Goal: Task Accomplishment & Management: Manage account settings

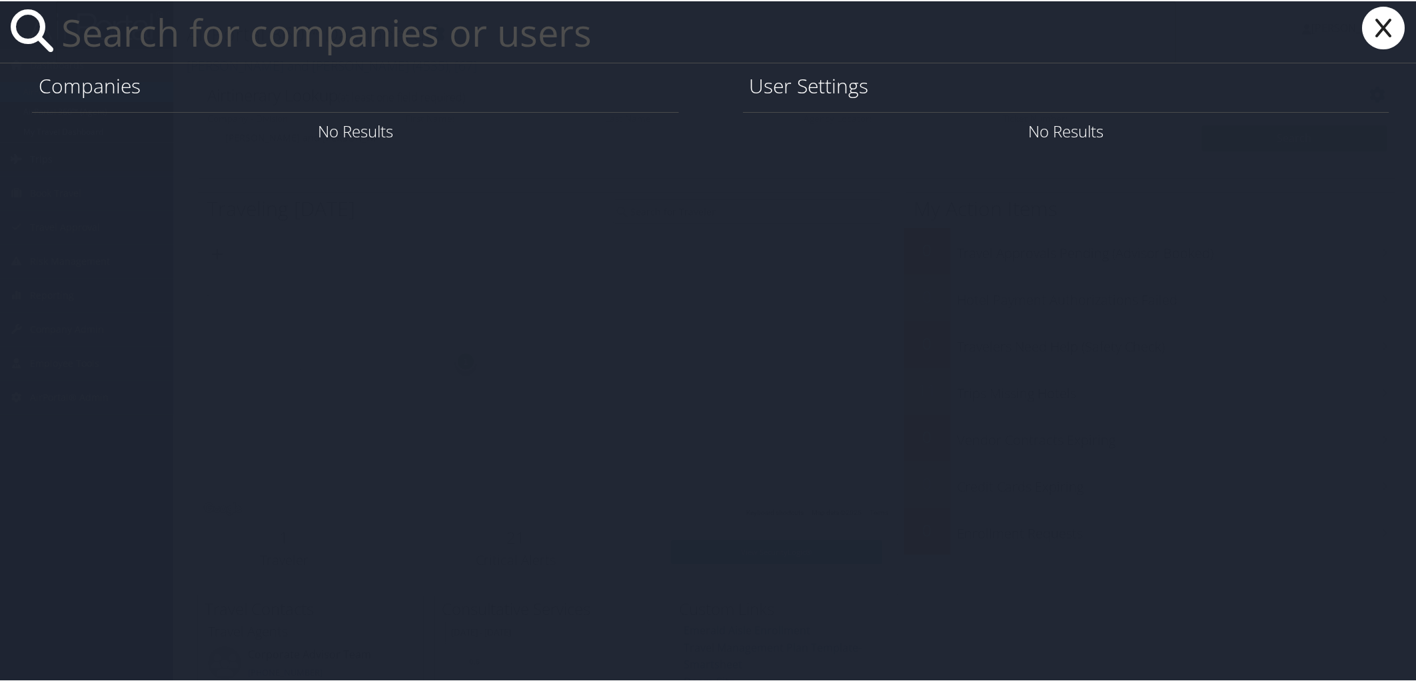
click at [135, 37] on input "text" at bounding box center [616, 30] width 1120 height 61
paste input "[EMAIL_ADDRESS][PERSON_NAME][DOMAIN_NAME]"
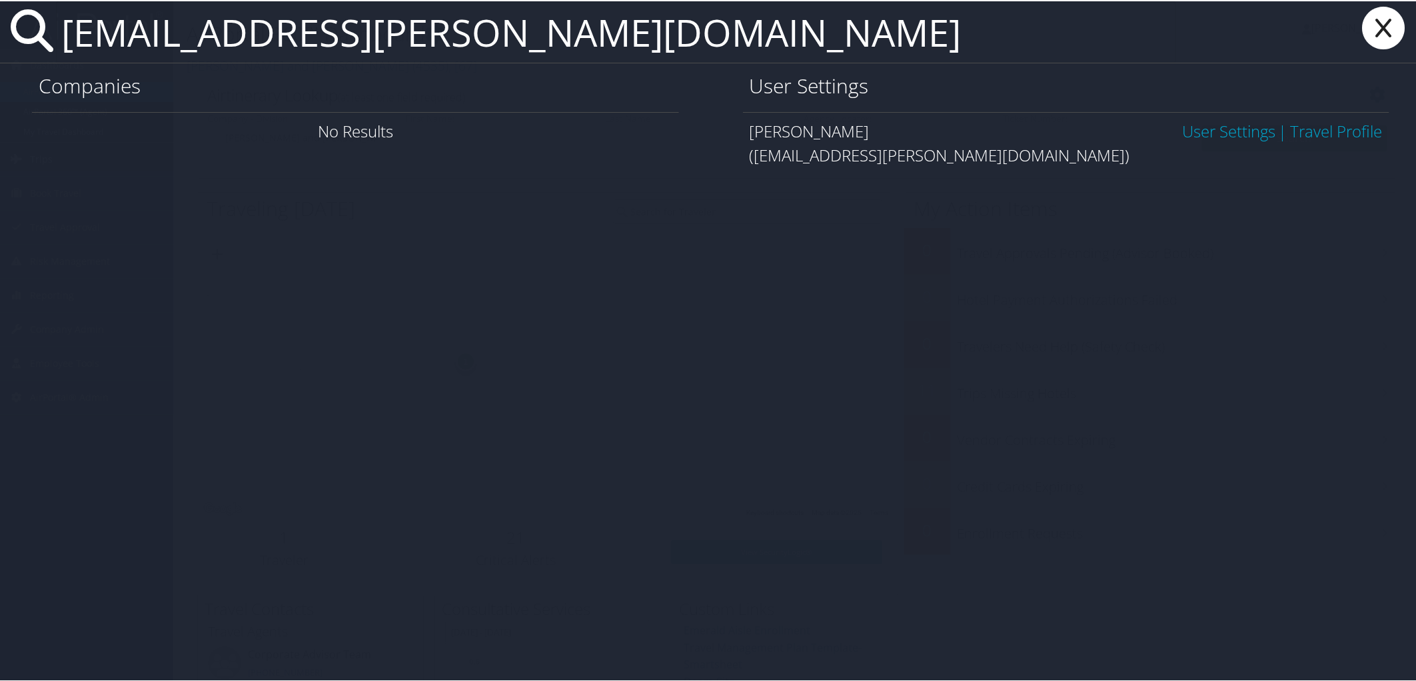
type input "ben.keidan@imail.org"
click at [1225, 129] on link "User Settings" at bounding box center [1228, 130] width 93 height 22
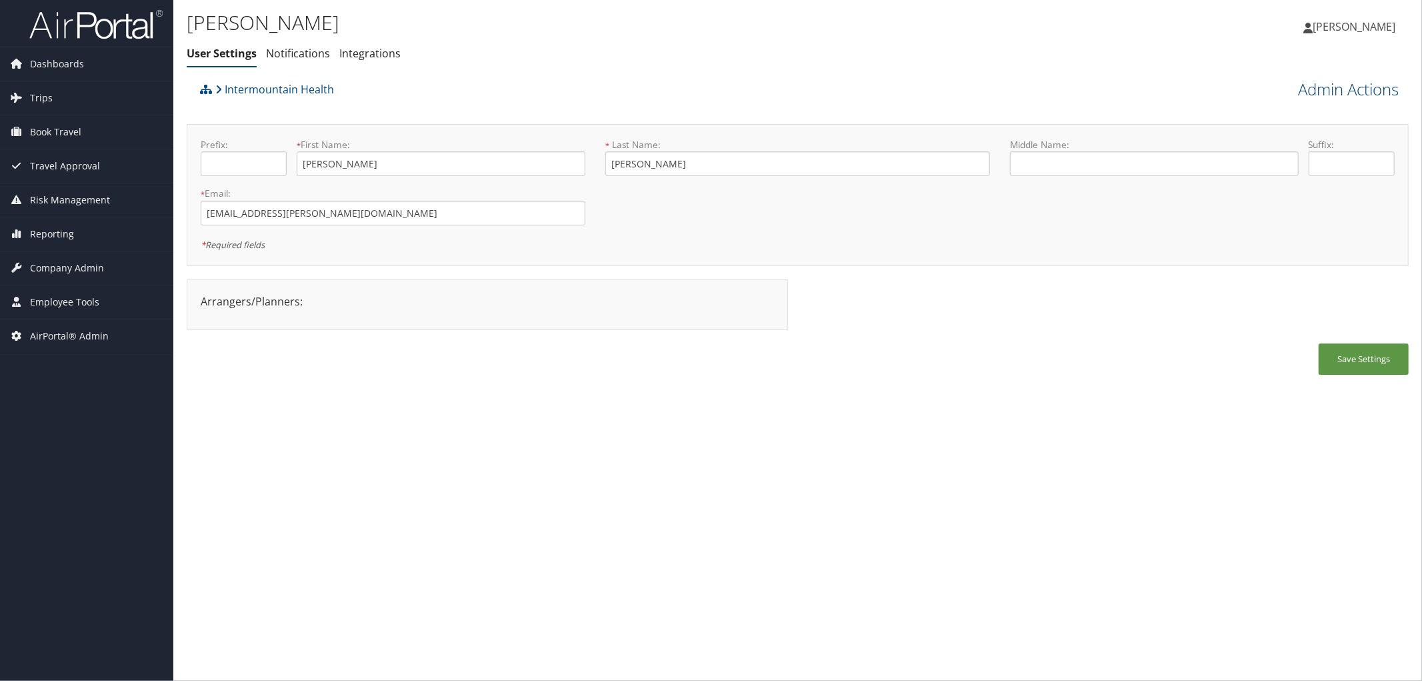
click at [1298, 92] on link "Admin Actions" at bounding box center [1348, 89] width 101 height 23
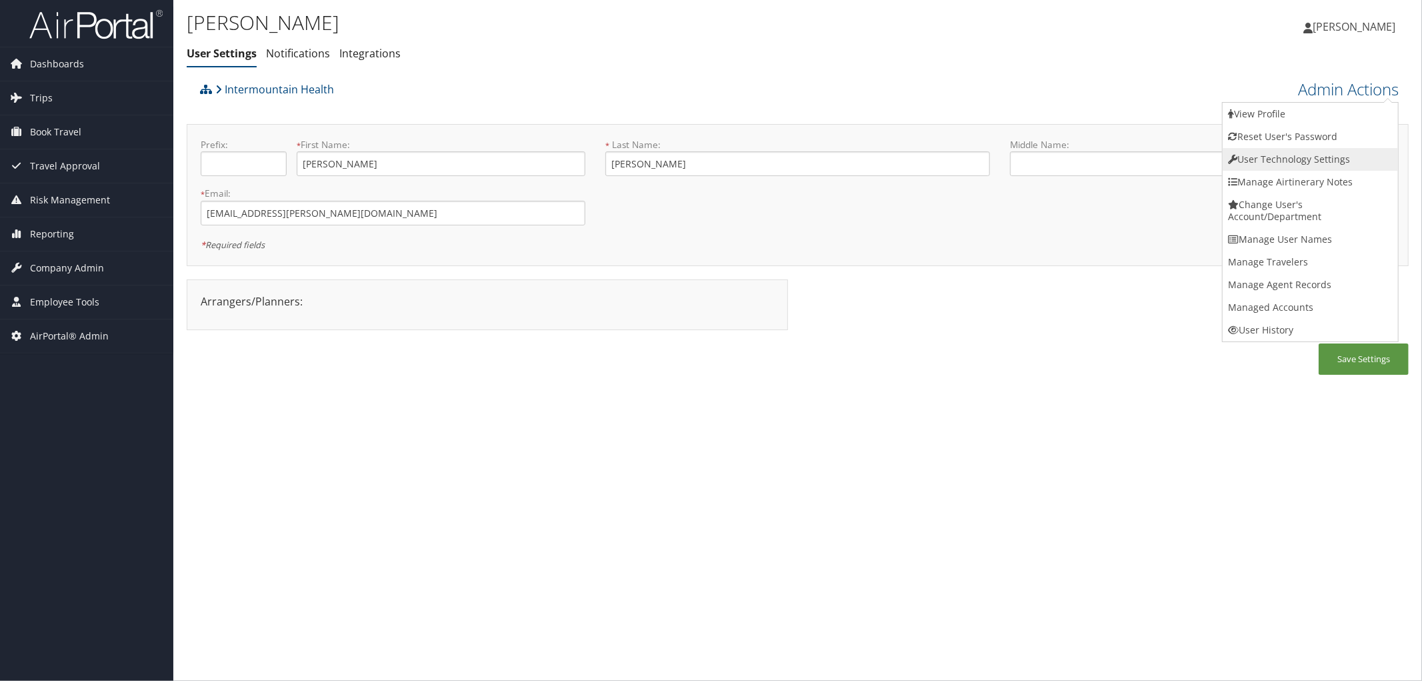
click at [1272, 155] on link "User Technology Settings" at bounding box center [1309, 159] width 175 height 23
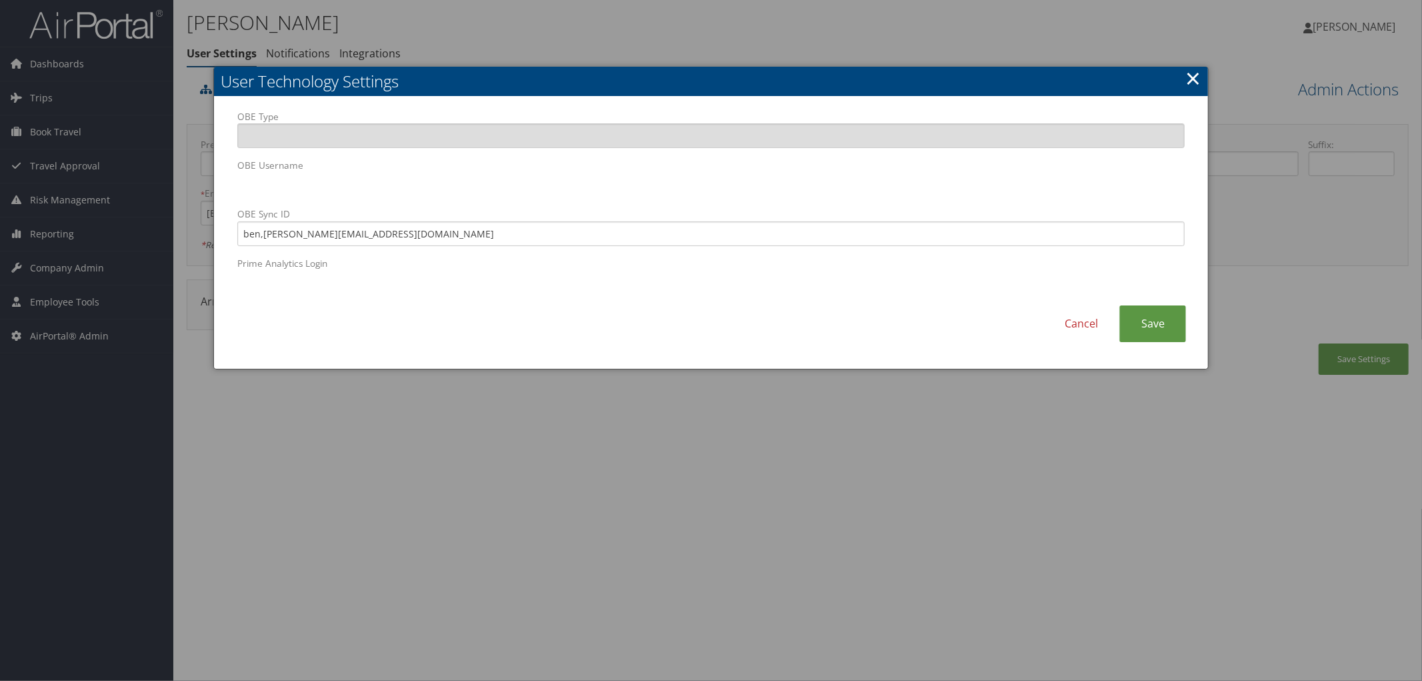
click at [1190, 73] on link "×" at bounding box center [1192, 78] width 15 height 27
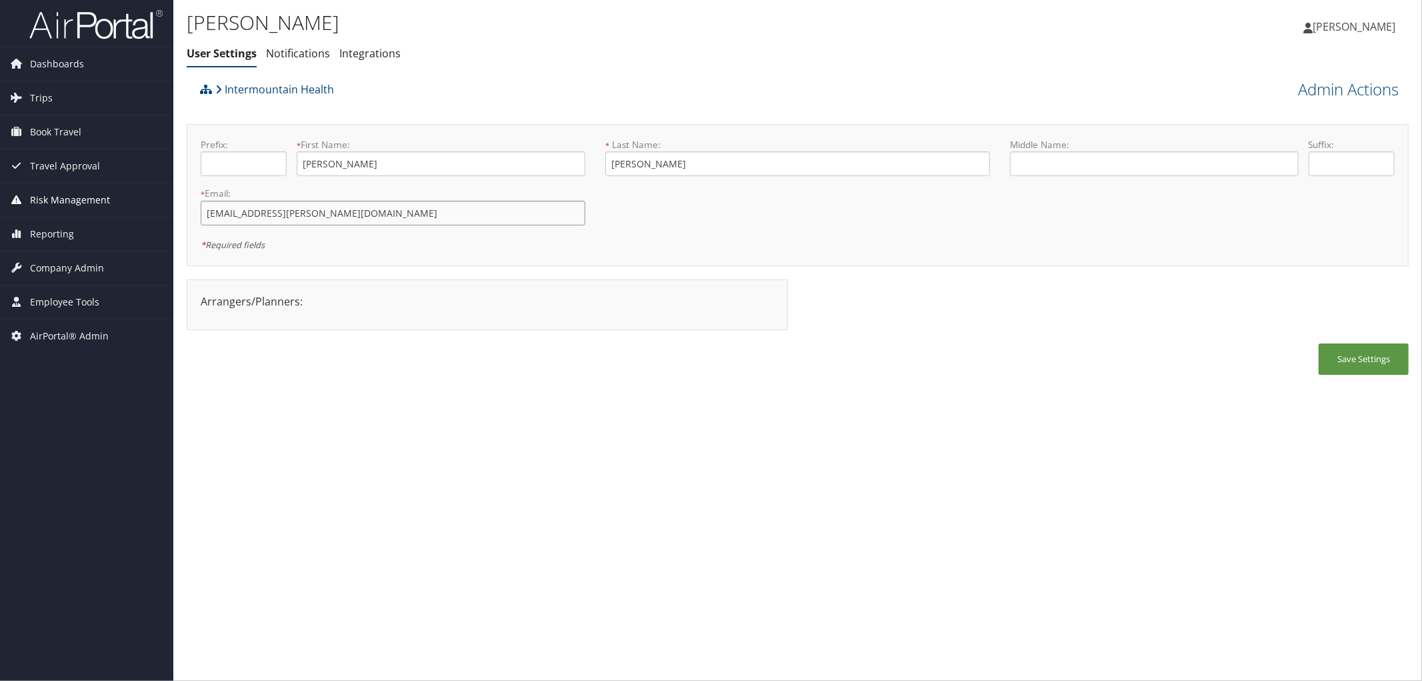
drag, startPoint x: 322, startPoint y: 211, endPoint x: 123, endPoint y: 209, distance: 198.6
click at [123, 209] on div "Dashboards AirPortal 360™ (Manager) AirPortal 360™ (Agent) My Travel Dashboard …" at bounding box center [711, 340] width 1422 height 681
click at [1328, 87] on link "Admin Actions" at bounding box center [1348, 89] width 101 height 23
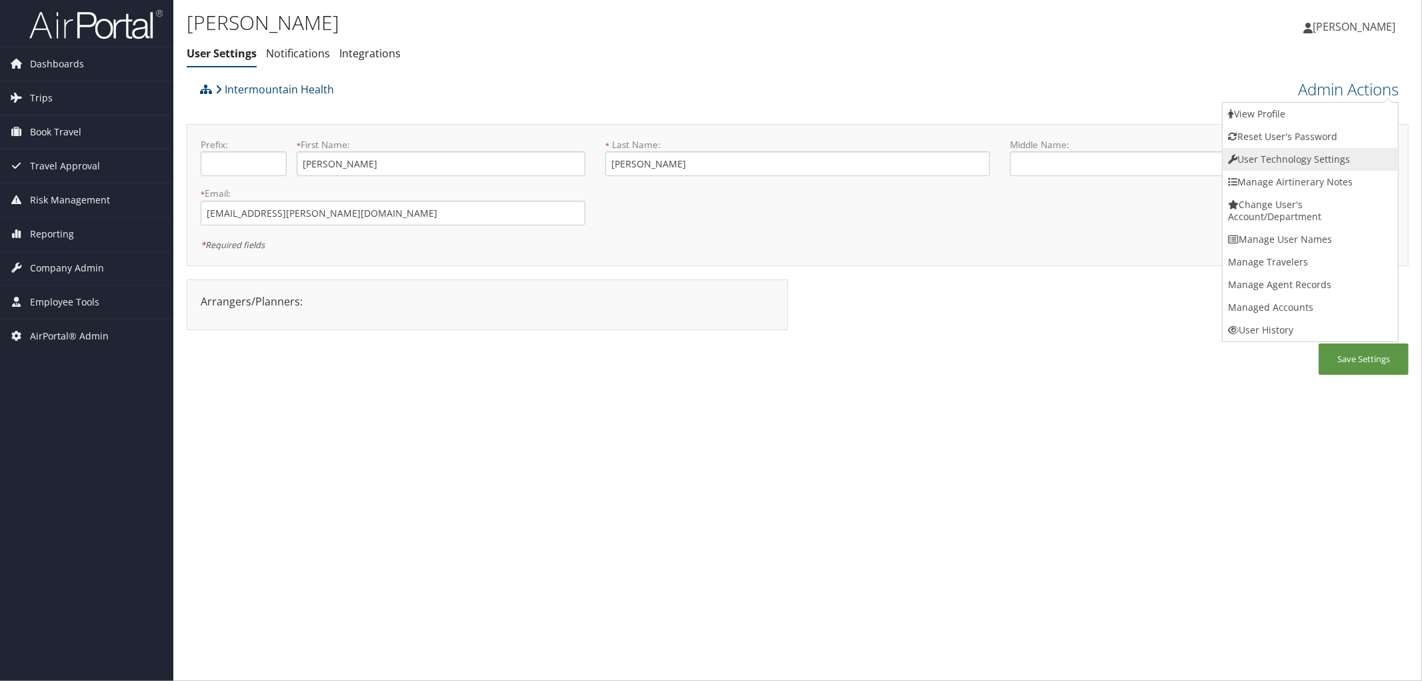
click at [1264, 161] on link "User Technology Settings" at bounding box center [1309, 159] width 175 height 23
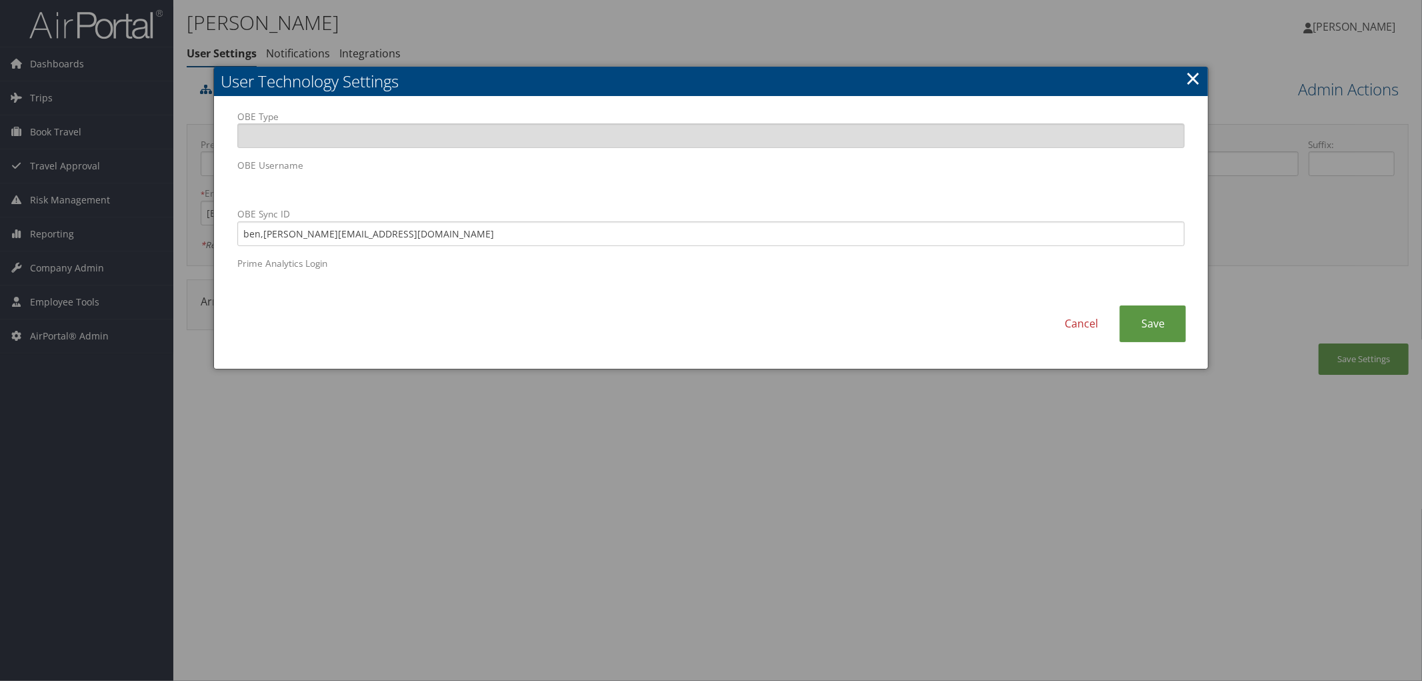
click at [131, 185] on body "Menu Dashboards ► AirPortal 360™ (Manager) AirPortal 360™ (Agent) My Travel Das…" at bounding box center [711, 340] width 1422 height 681
drag, startPoint x: 370, startPoint y: 237, endPoint x: 165, endPoint y: 241, distance: 204.7
click at [165, 241] on body "Menu Dashboards ► AirPortal 360™ (Manager) AirPortal 360™ (Agent) My Travel Das…" at bounding box center [711, 340] width 1422 height 681
paste input "."
type input "[EMAIL_ADDRESS][PERSON_NAME][DOMAIN_NAME]"
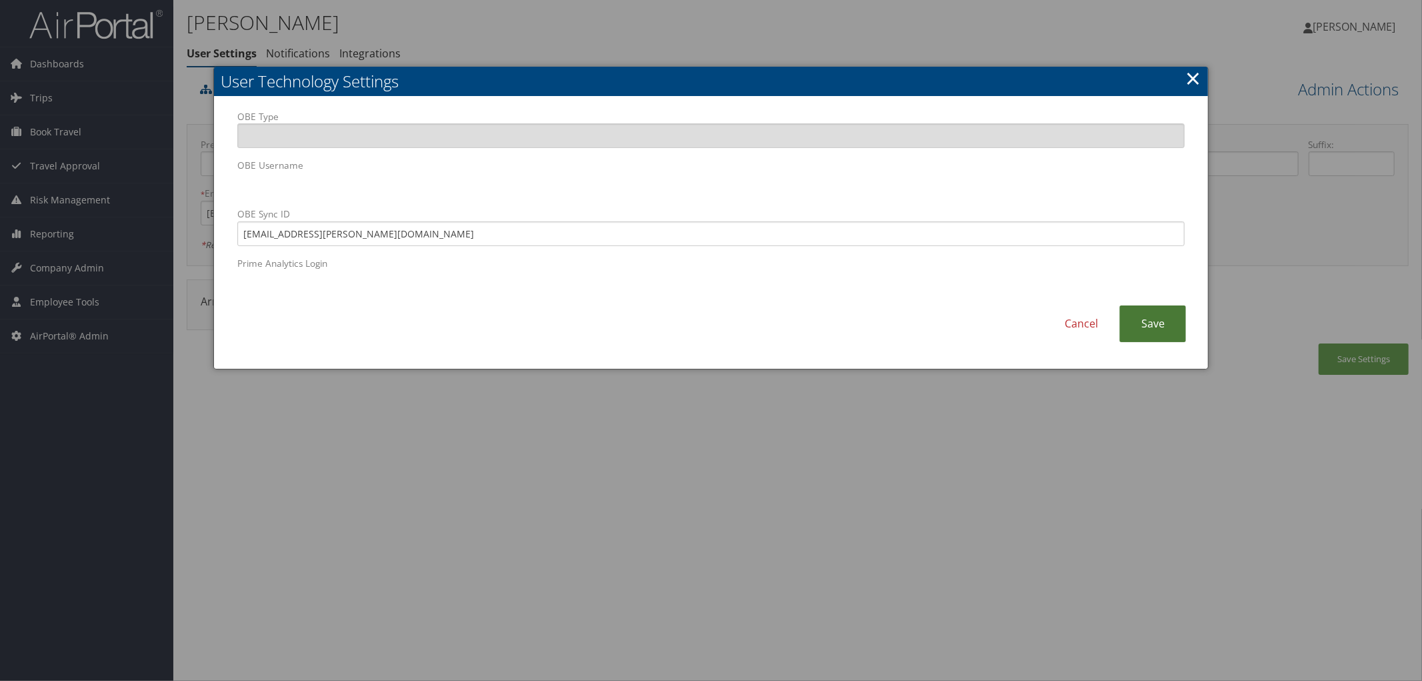
click at [1158, 319] on link "Save" at bounding box center [1152, 323] width 67 height 37
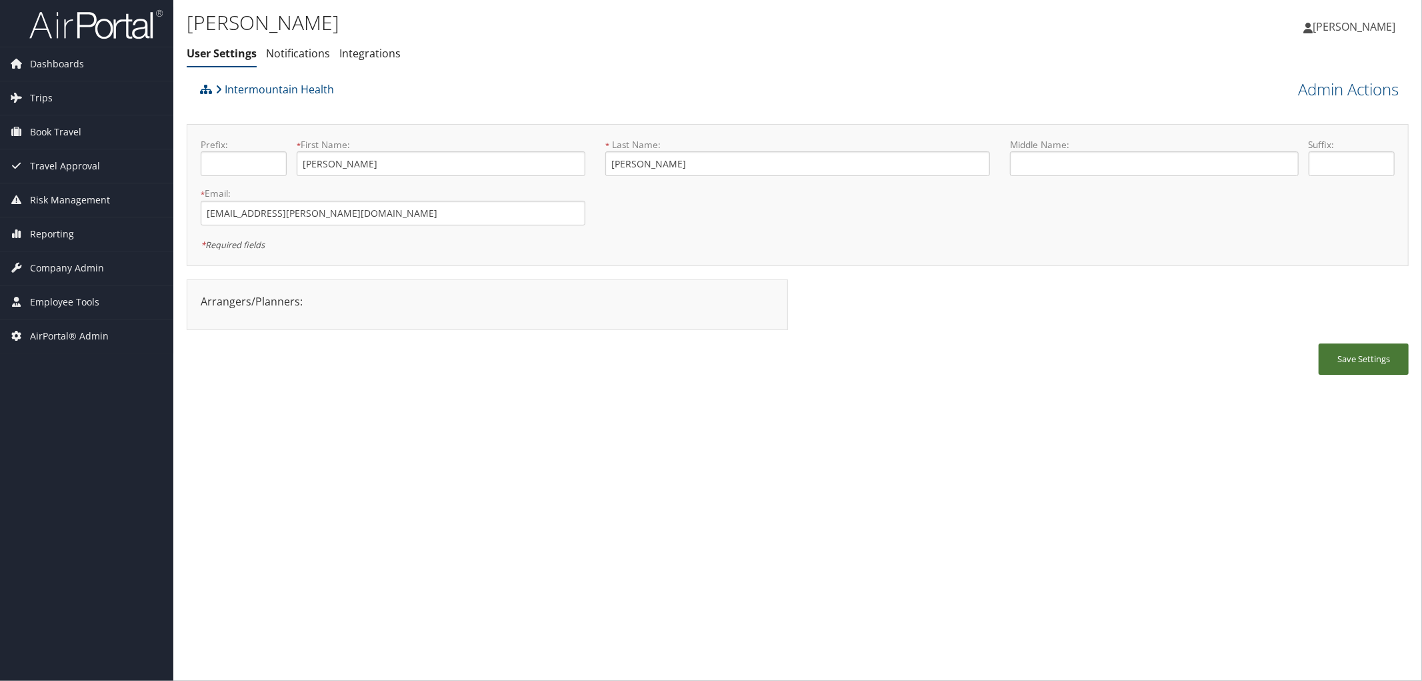
click at [1357, 355] on button "Save Settings" at bounding box center [1363, 358] width 90 height 31
click at [551, 96] on div "Intermountain Health" at bounding box center [645, 94] width 897 height 36
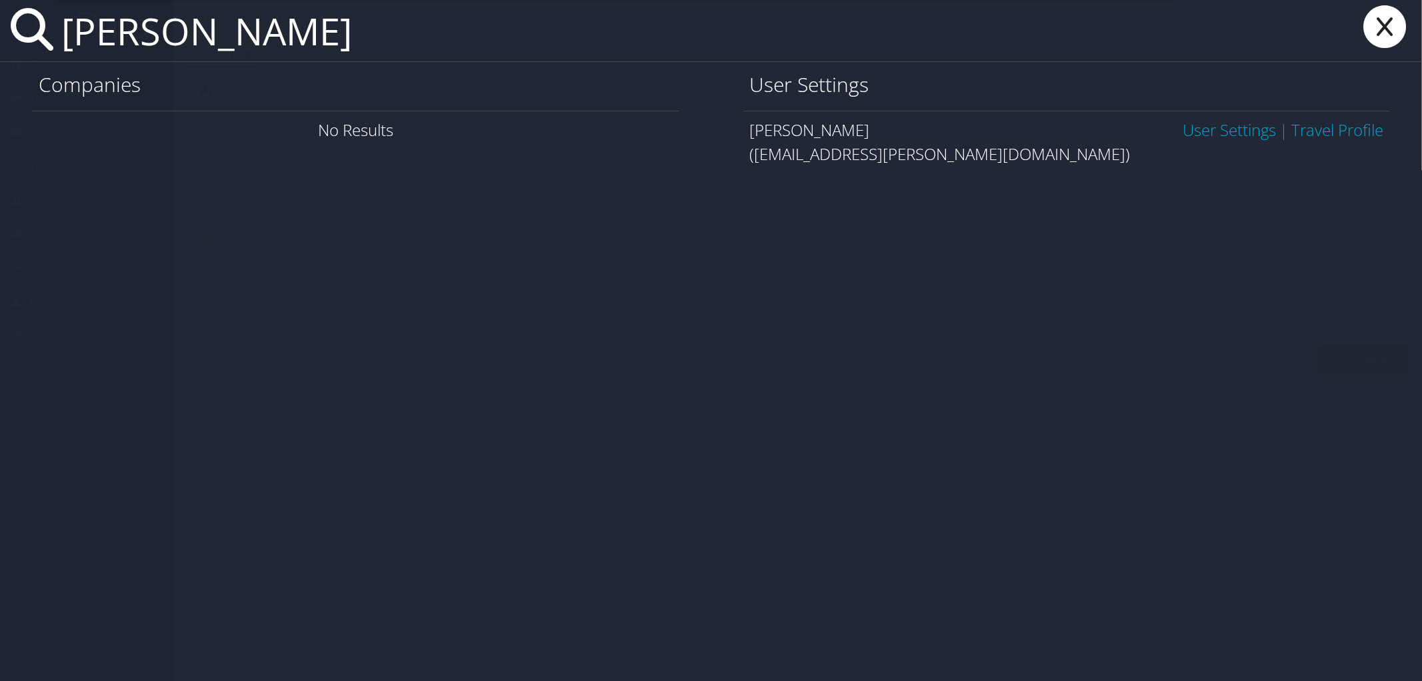
type input "benjamin keidan"
click at [1198, 125] on link "User Settings" at bounding box center [1228, 130] width 93 height 22
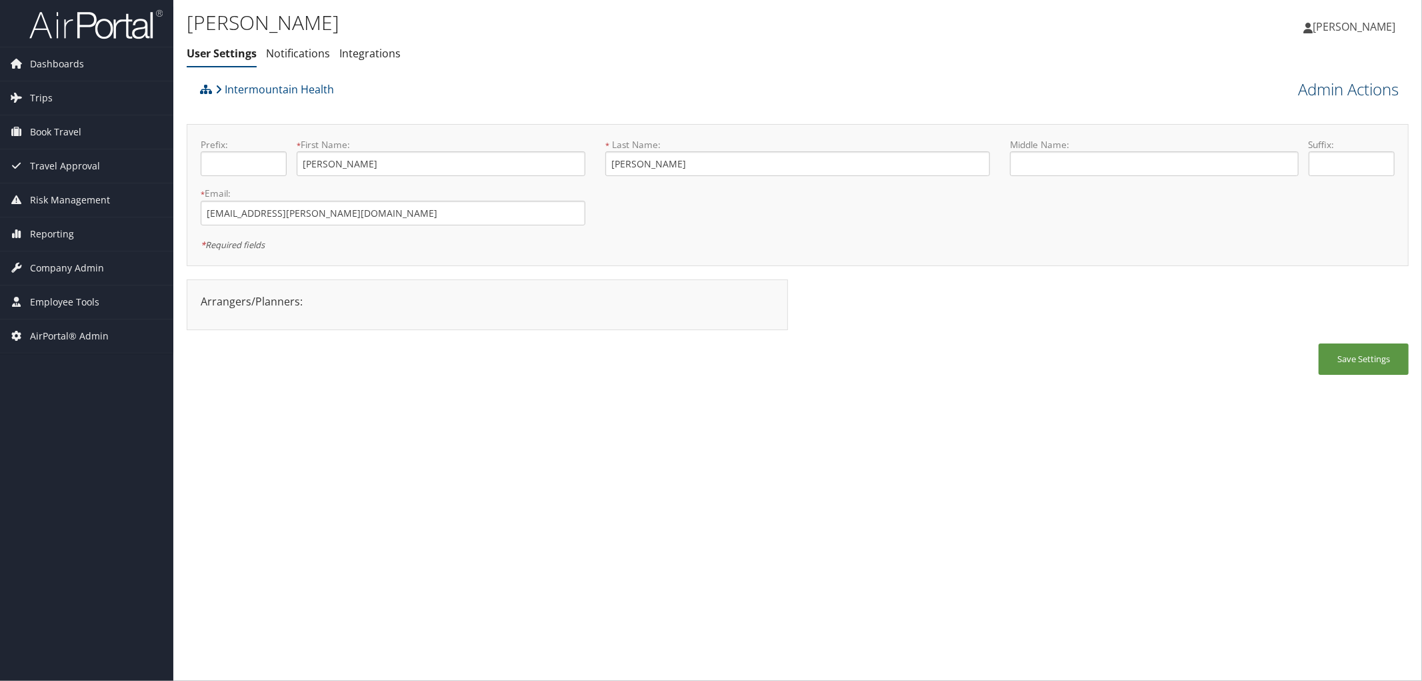
click at [1303, 82] on link "Admin Actions" at bounding box center [1348, 89] width 101 height 23
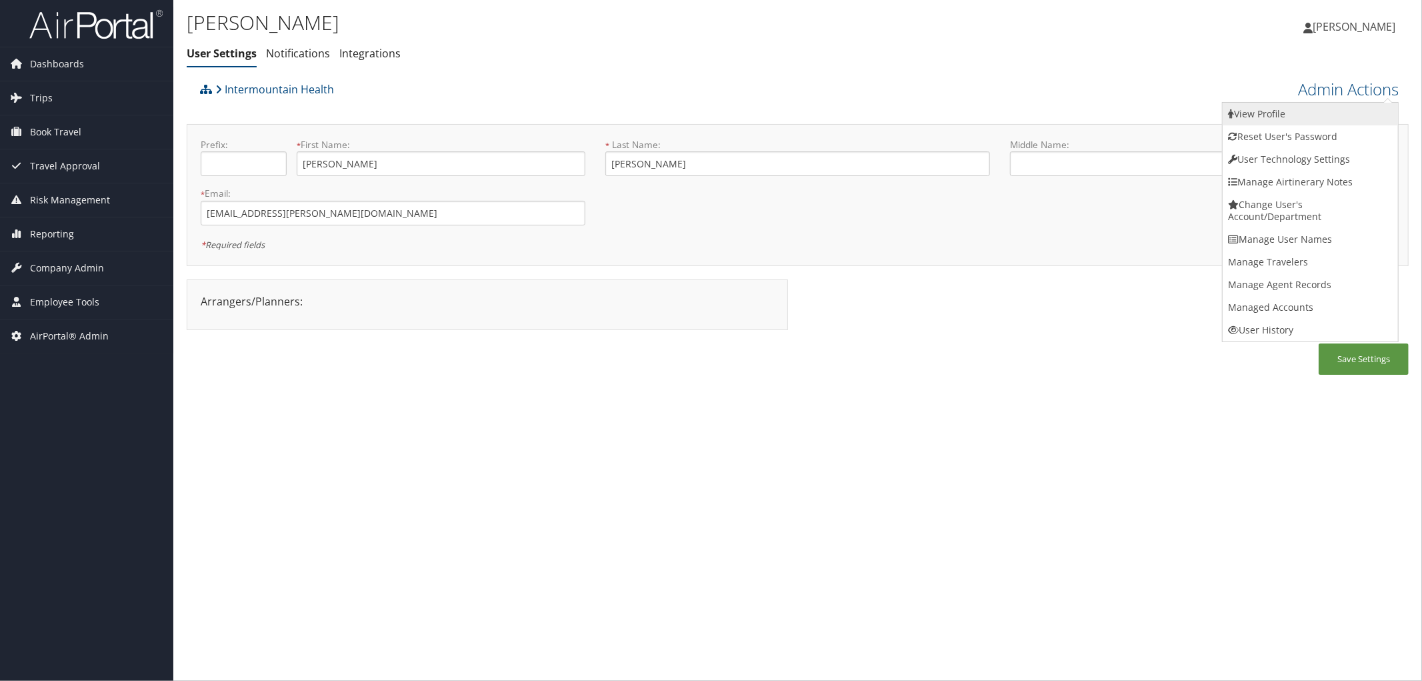
click at [1261, 115] on link "View Profile" at bounding box center [1309, 114] width 175 height 23
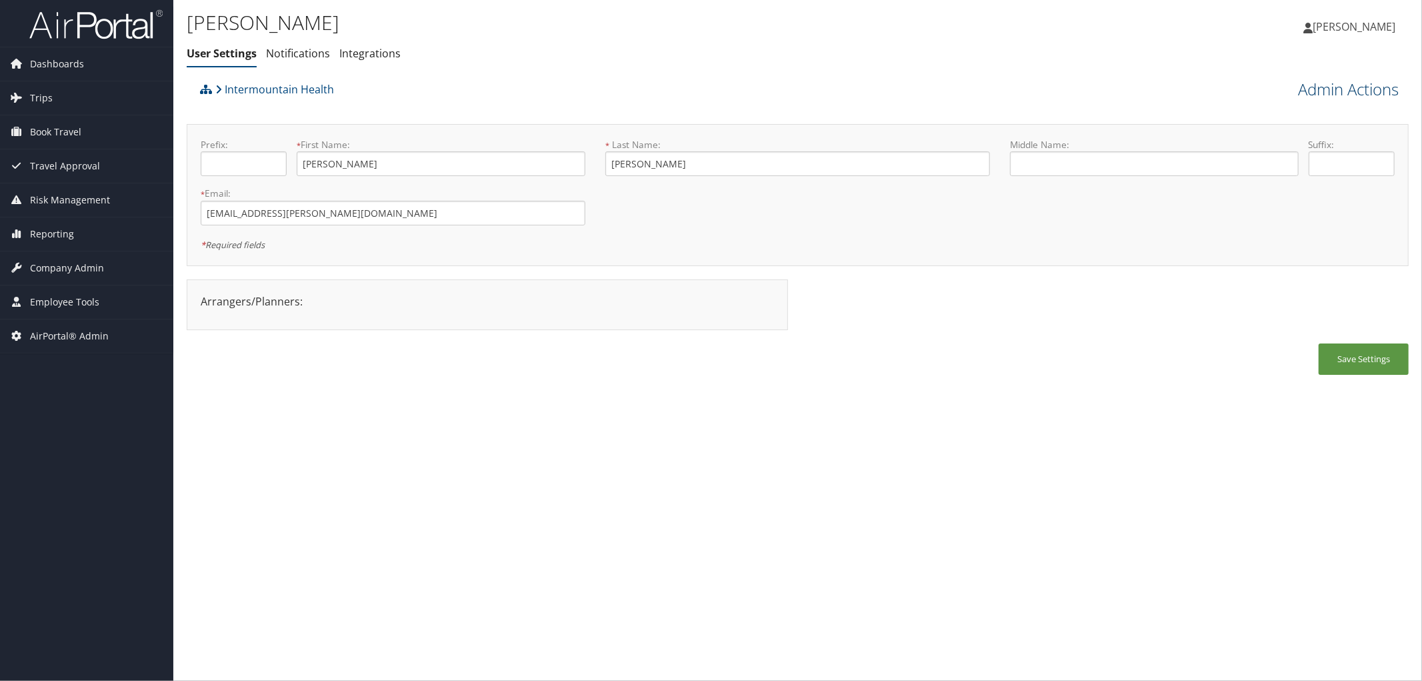
click at [1321, 83] on link "Admin Actions" at bounding box center [1348, 89] width 101 height 23
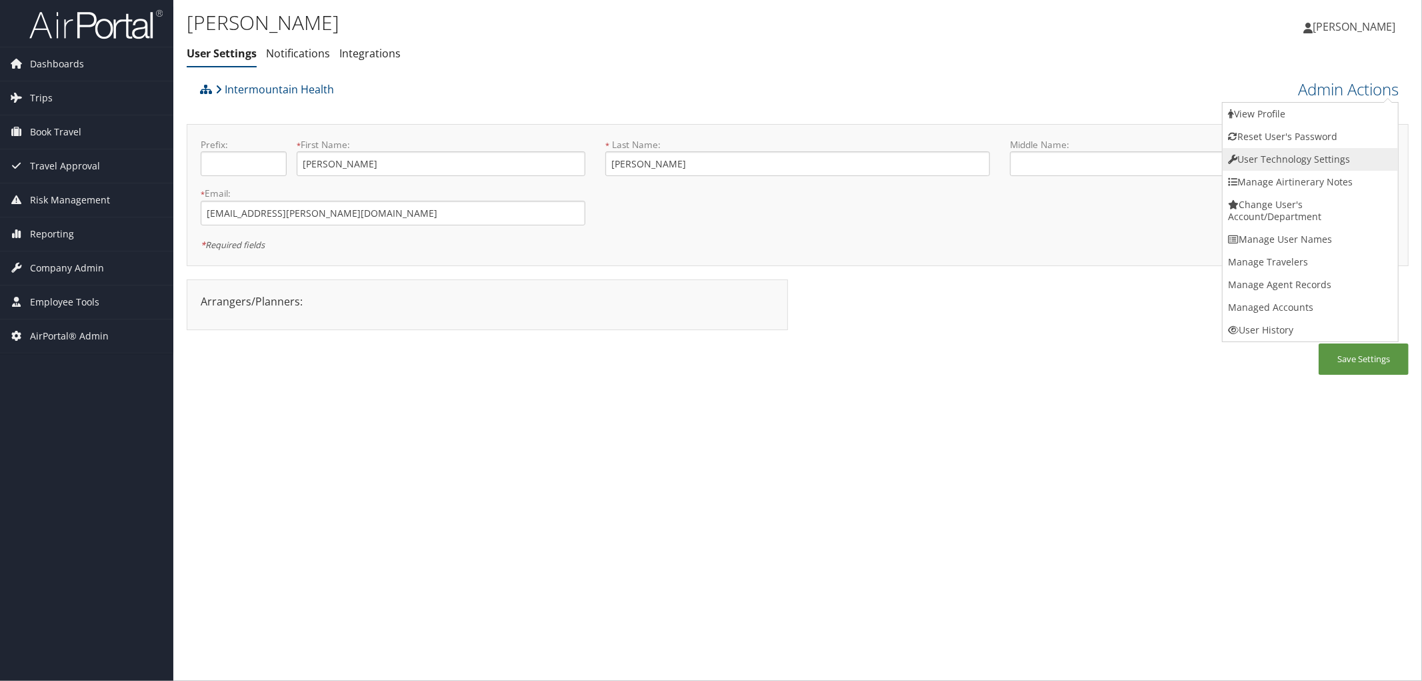
click at [1264, 151] on link "User Technology Settings" at bounding box center [1309, 159] width 175 height 23
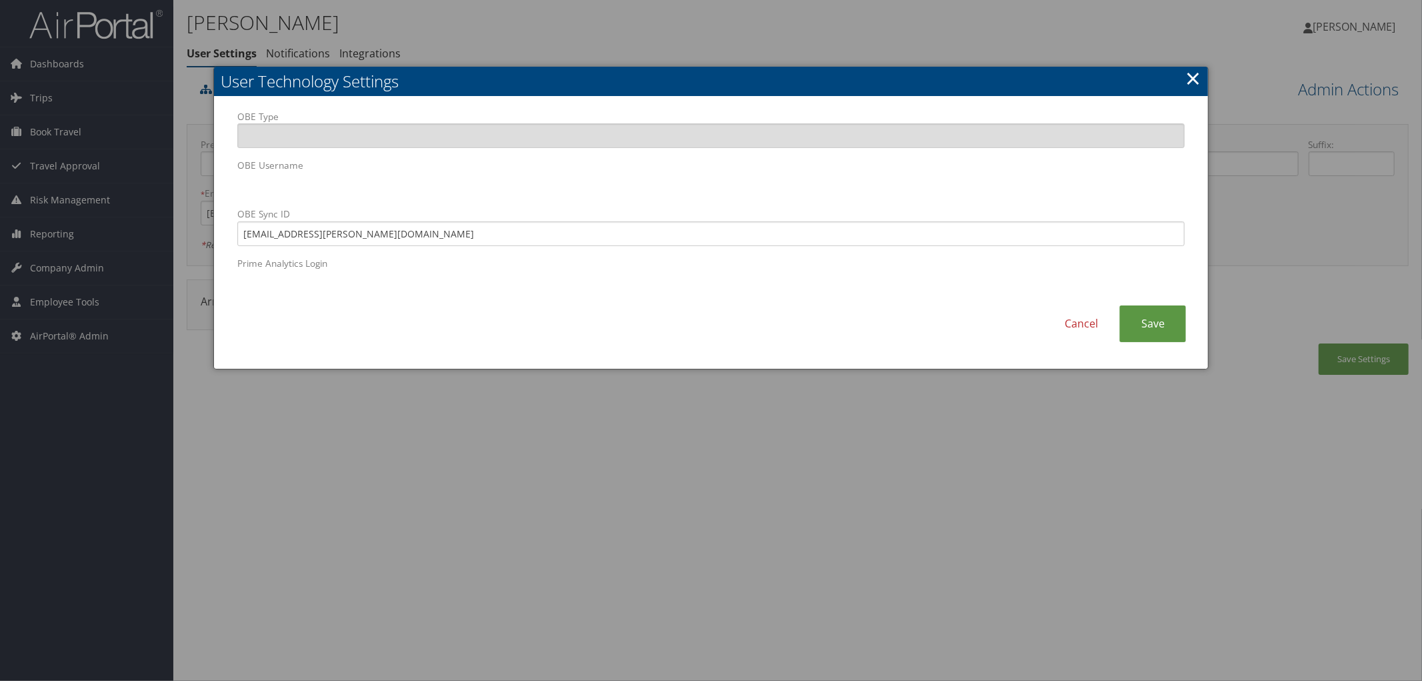
click at [1189, 79] on link "×" at bounding box center [1192, 78] width 15 height 27
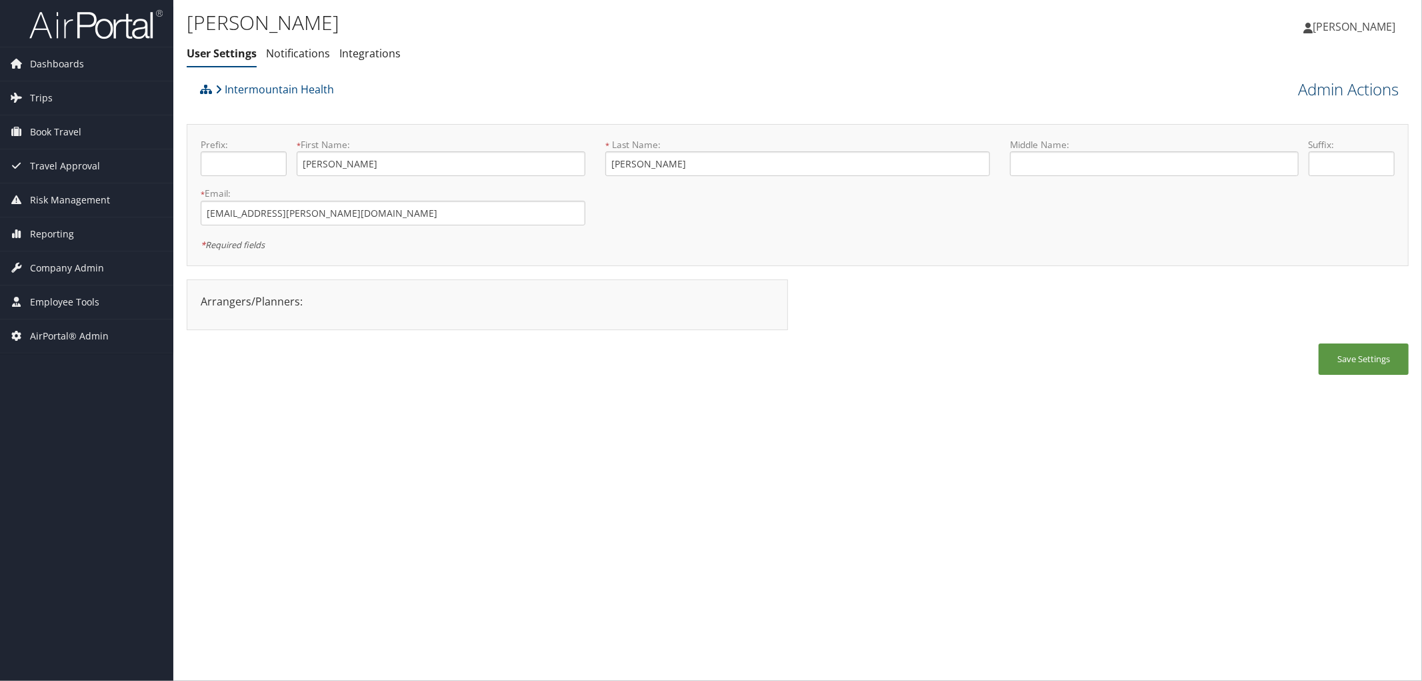
click at [1306, 92] on link "Admin Actions" at bounding box center [1348, 89] width 101 height 23
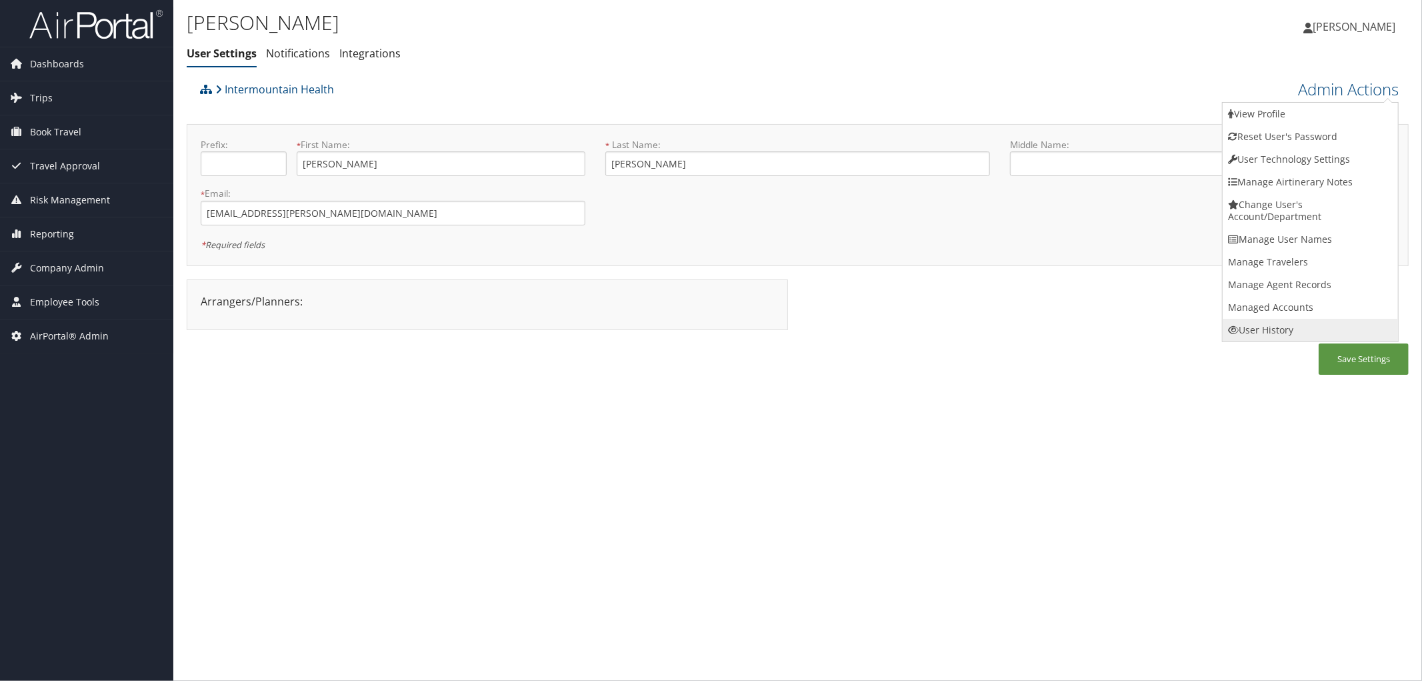
click at [1254, 325] on link "User History" at bounding box center [1309, 330] width 175 height 23
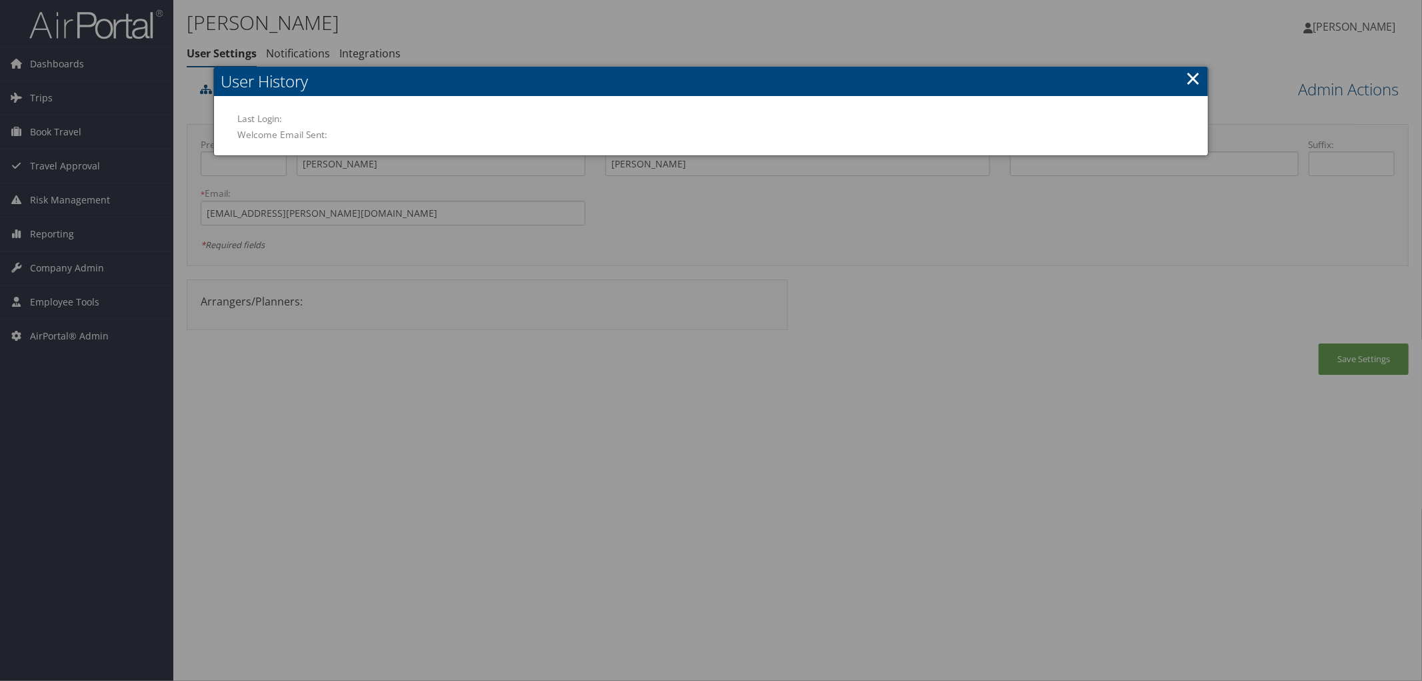
click at [1194, 67] on link "×" at bounding box center [1192, 78] width 15 height 27
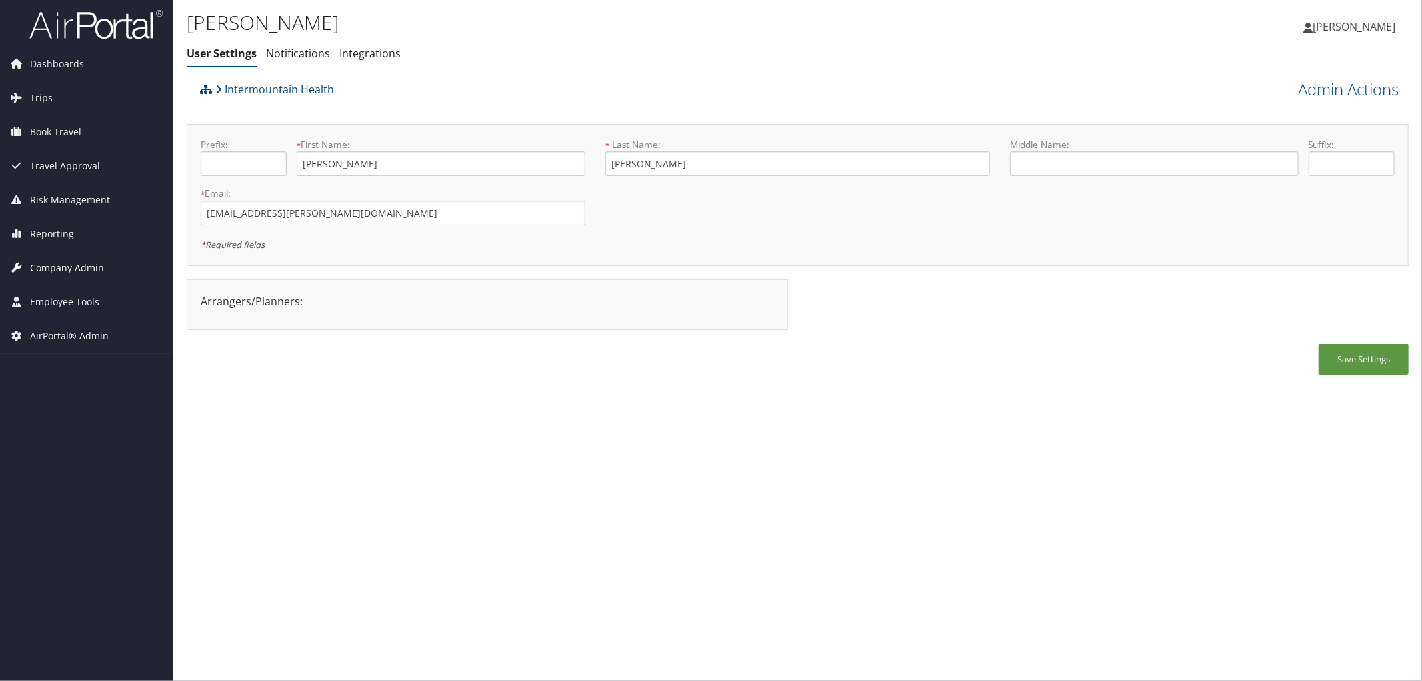
click at [63, 269] on span "Company Admin" at bounding box center [67, 267] width 74 height 33
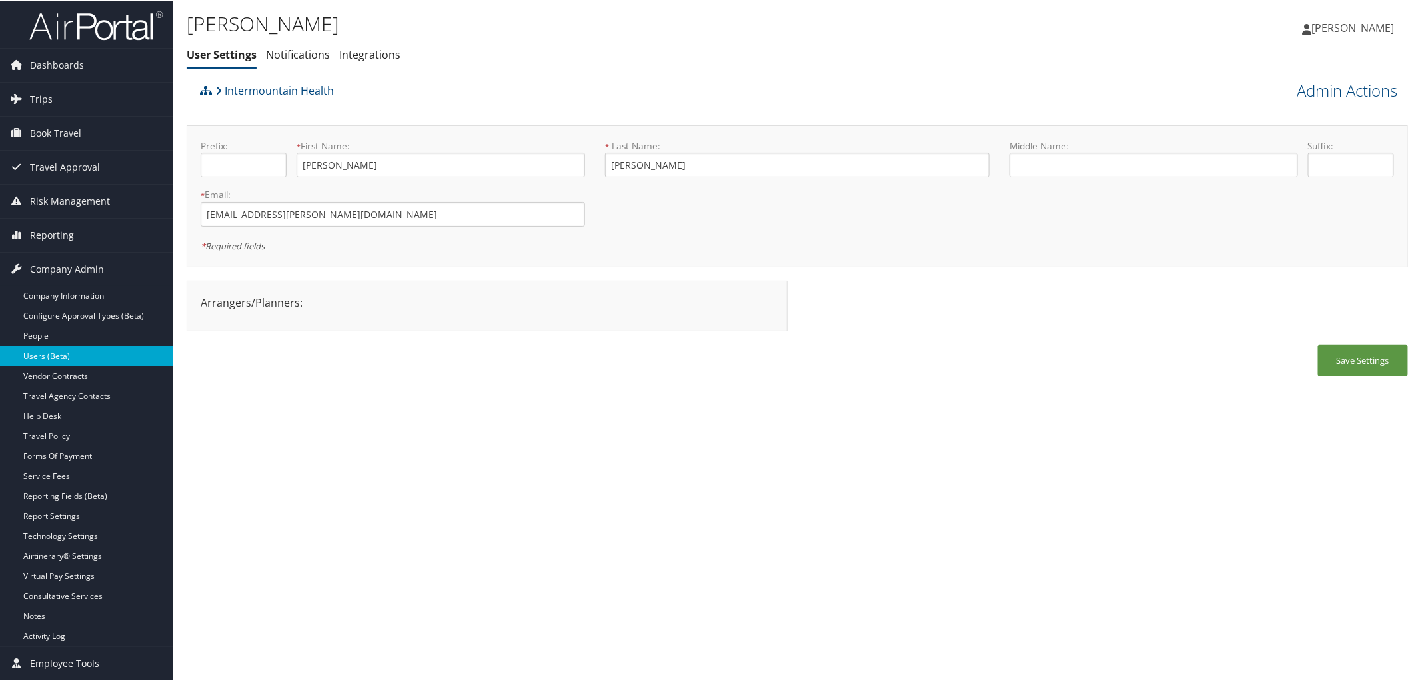
click at [47, 352] on link "Users (Beta)" at bounding box center [86, 355] width 173 height 20
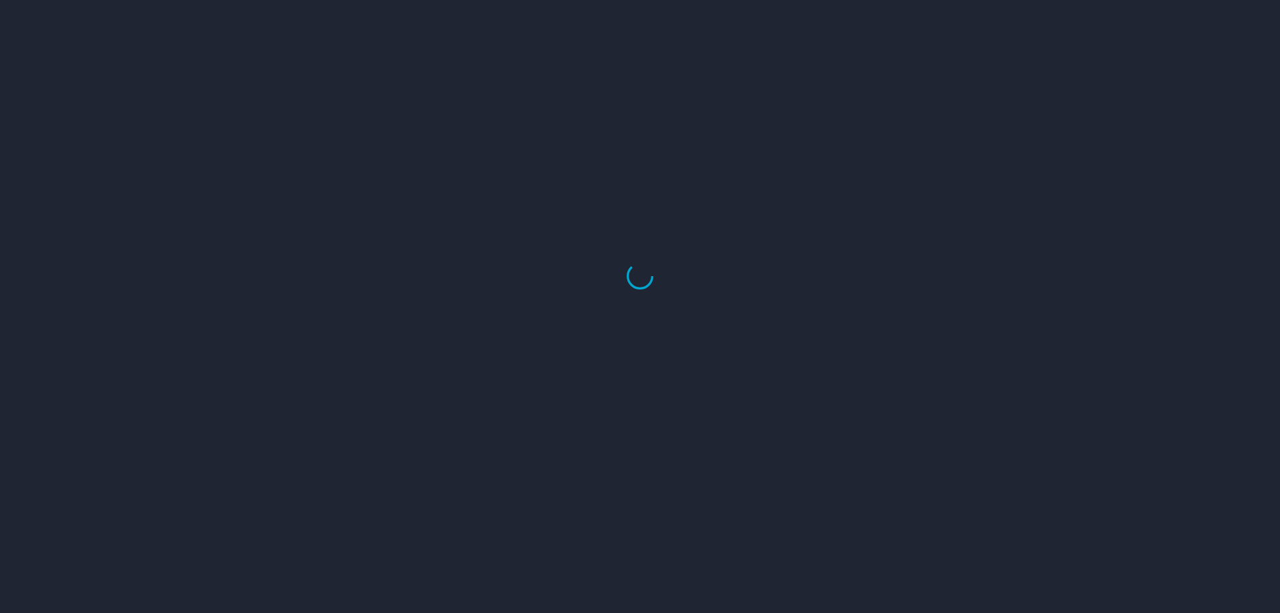
select select "US"
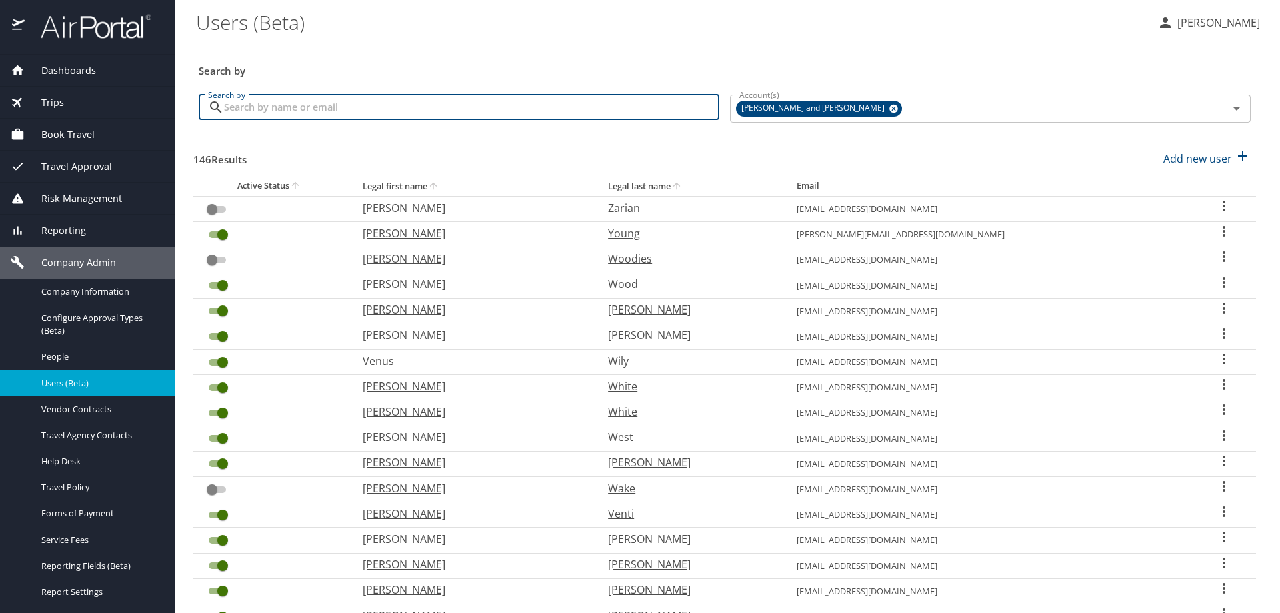
click at [258, 115] on input "Search by" at bounding box center [471, 107] width 495 height 25
type input "[PERSON_NAME]"
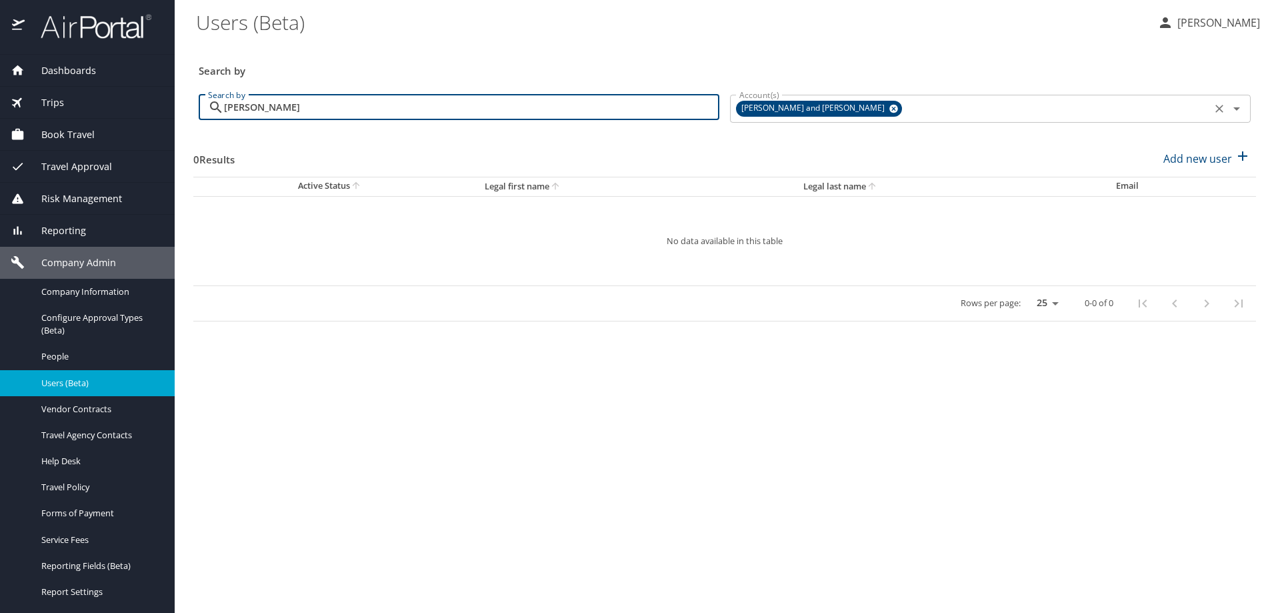
click at [889, 108] on icon at bounding box center [894, 108] width 10 height 15
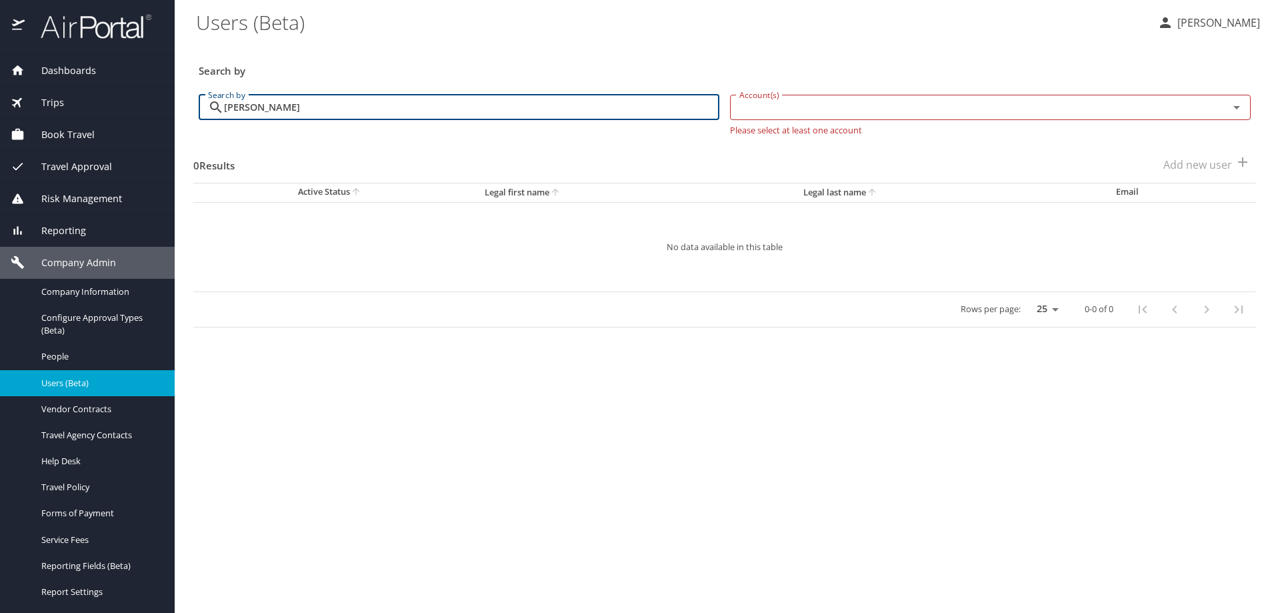
click at [791, 115] on input "Account(s)" at bounding box center [970, 107] width 473 height 17
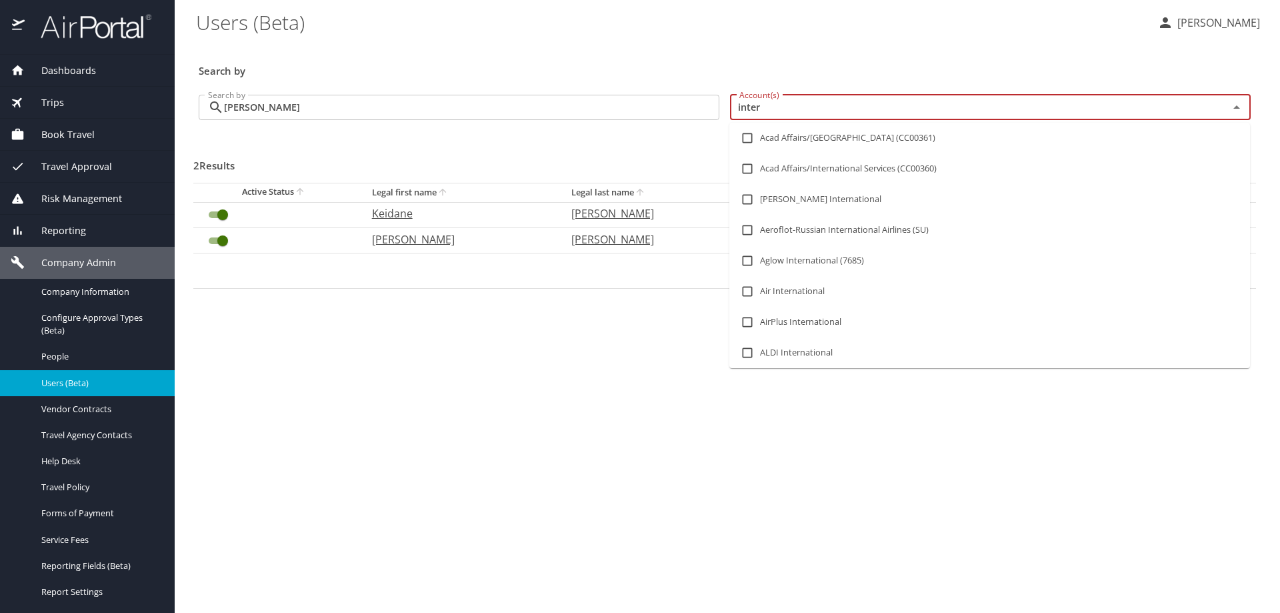
type input "interm"
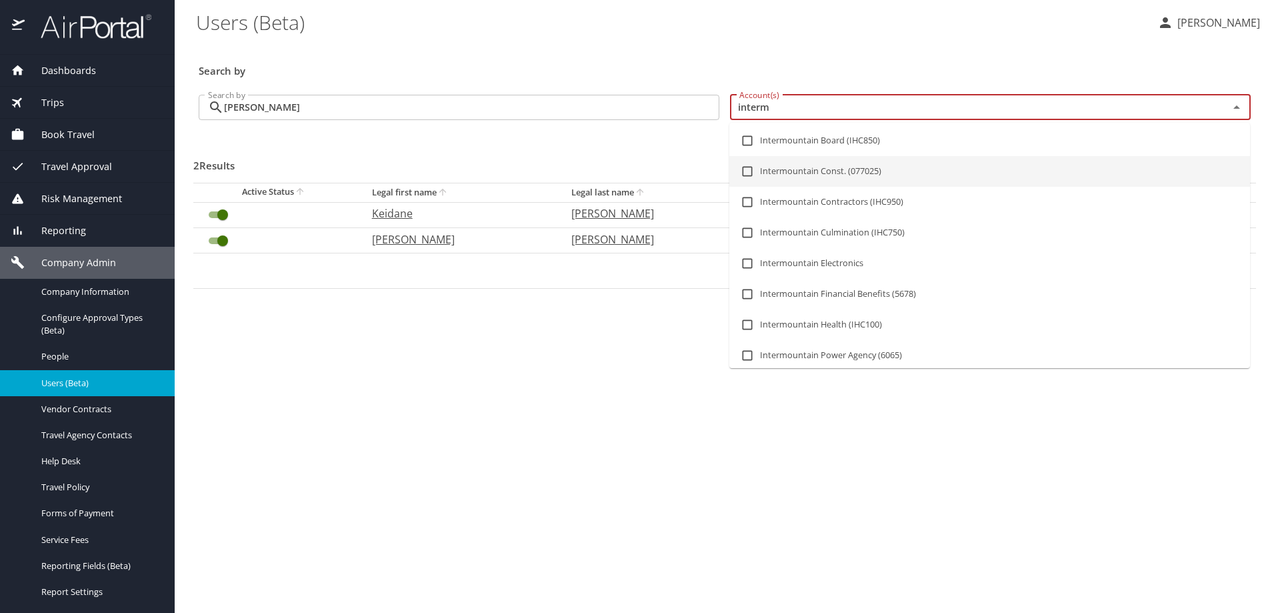
scroll to position [133, 0]
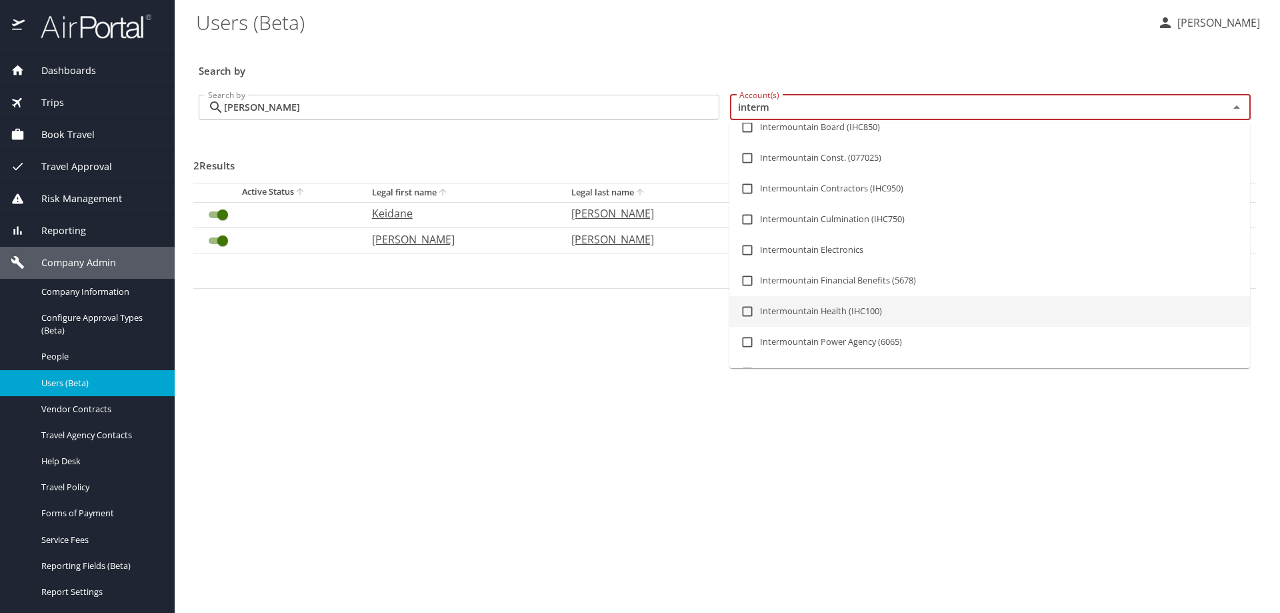
click at [749, 313] on input "checkbox" at bounding box center [747, 311] width 25 height 25
checkbox input "true"
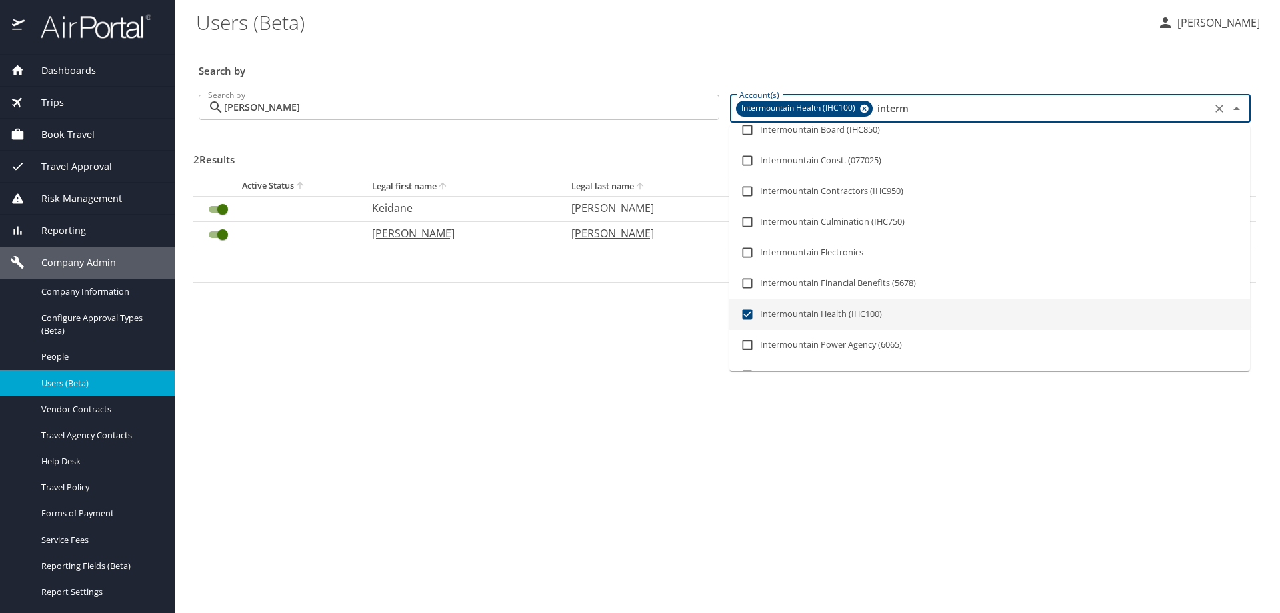
type input "interm"
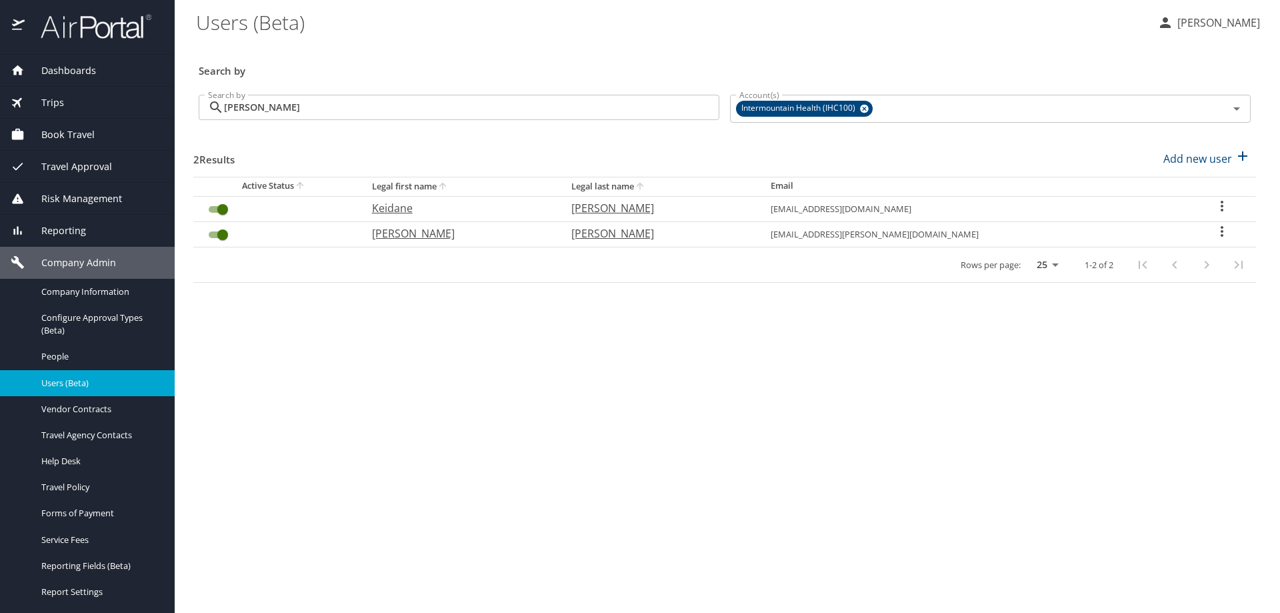
click at [601, 312] on div "Active Status Legal first name Legal last name Email [PERSON_NAME] [EMAIL_ADDRE…" at bounding box center [724, 246] width 1062 height 139
click at [1203, 228] on div "User Search Table" at bounding box center [1190, 239] width 128 height 32
click at [1214, 210] on icon "User Search Table" at bounding box center [1222, 206] width 16 height 16
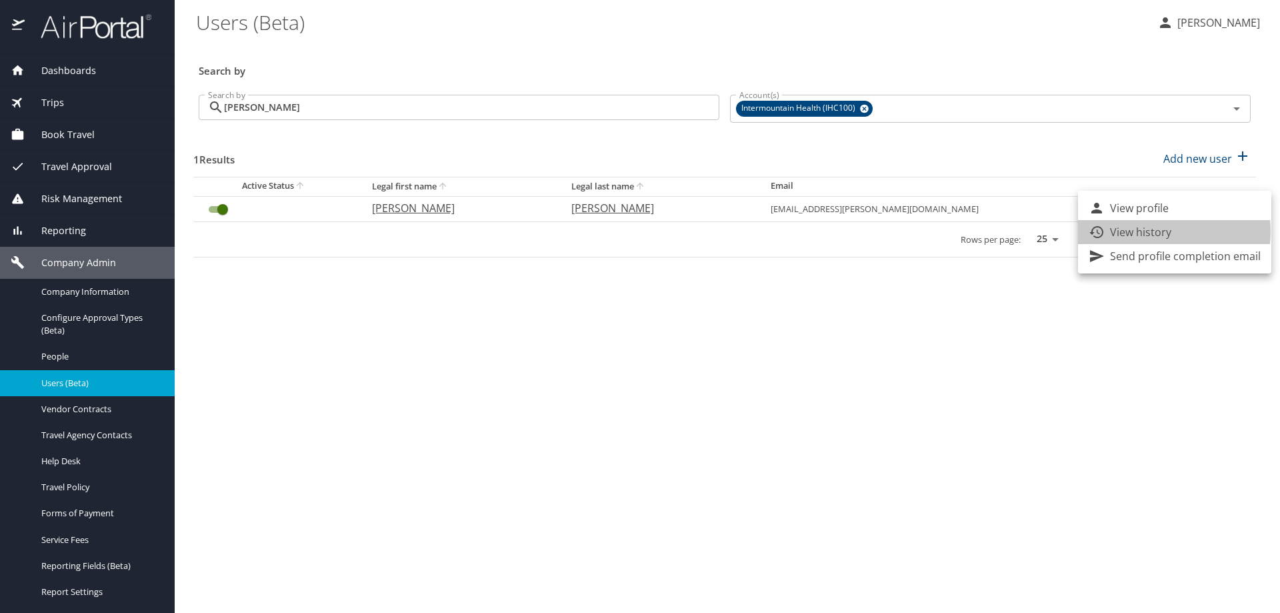
click at [1153, 231] on p "View history" at bounding box center [1140, 232] width 61 height 16
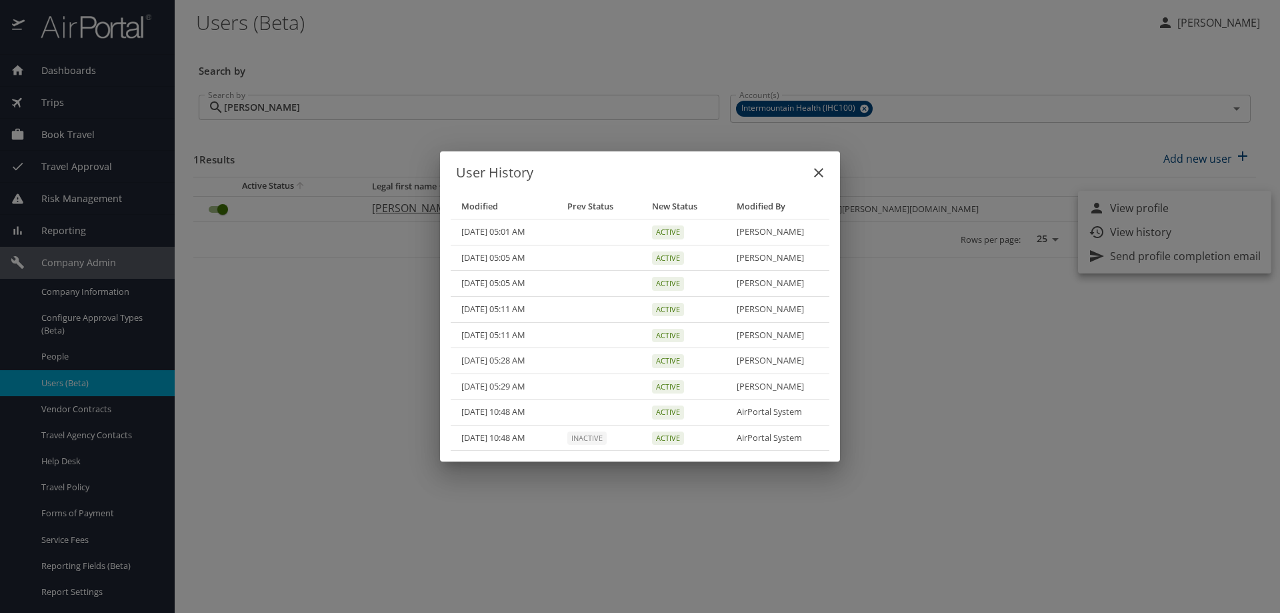
click at [817, 172] on icon "close" at bounding box center [819, 173] width 16 height 16
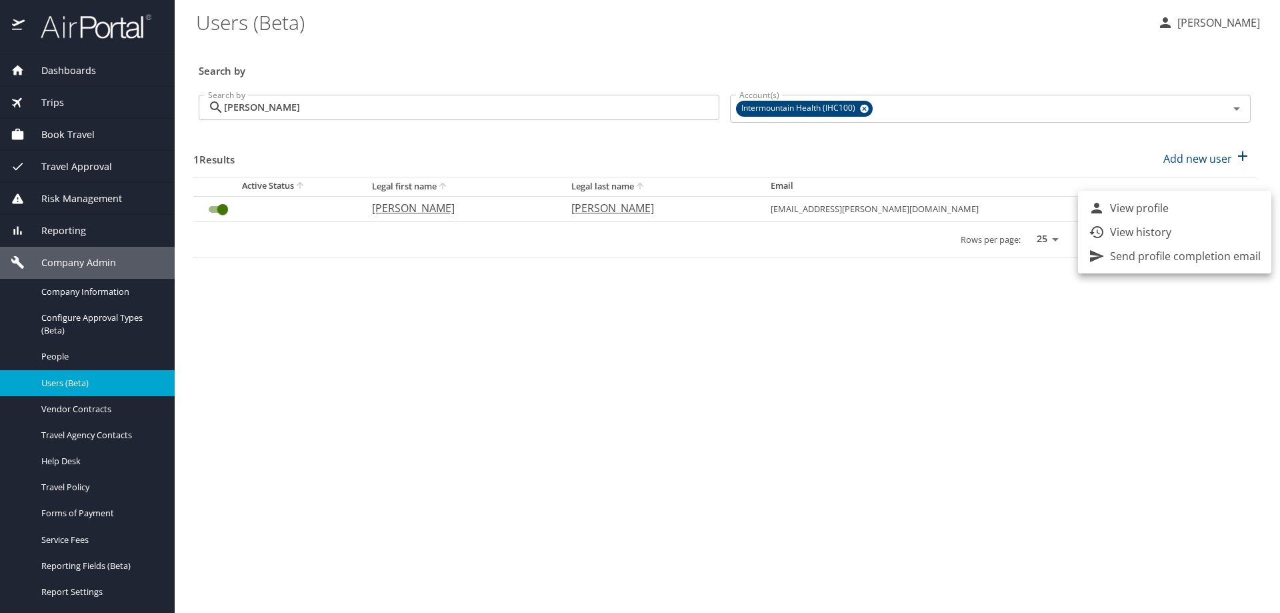
click at [83, 283] on div at bounding box center [640, 306] width 1280 height 613
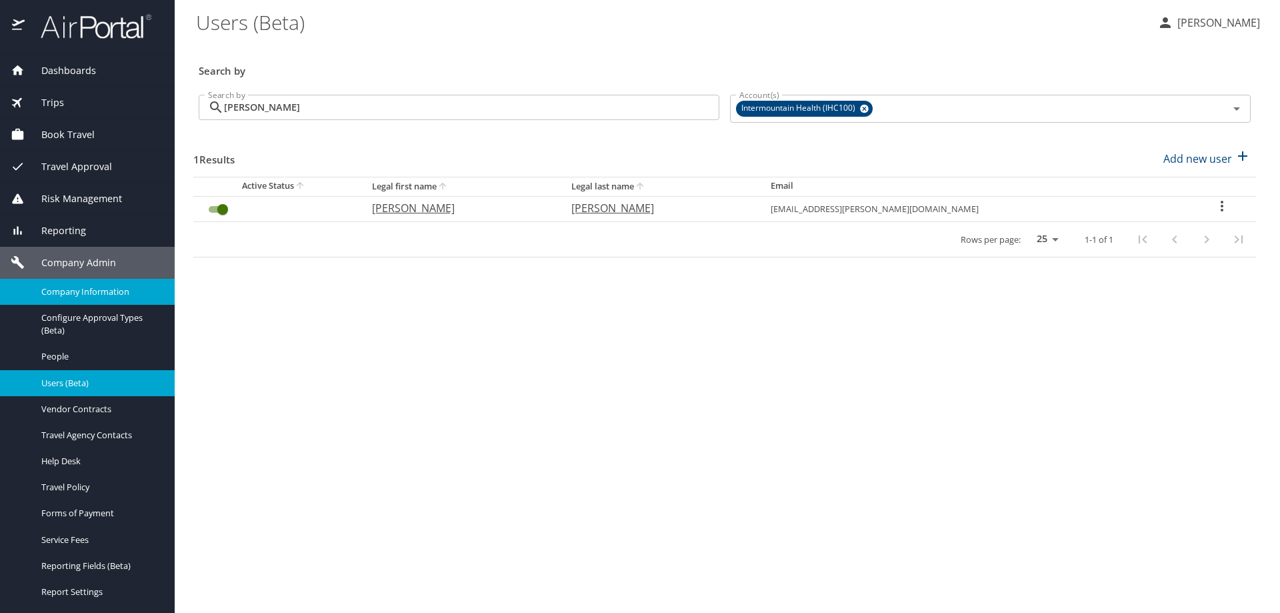
click at [85, 289] on span "Company Information" at bounding box center [99, 291] width 117 height 13
